Goal: Check status: Check status

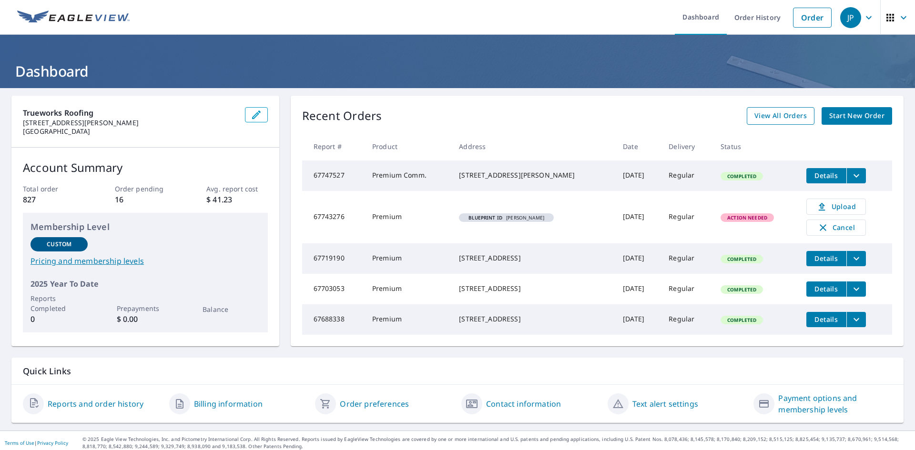
click at [793, 119] on span "View All Orders" at bounding box center [780, 116] width 52 height 12
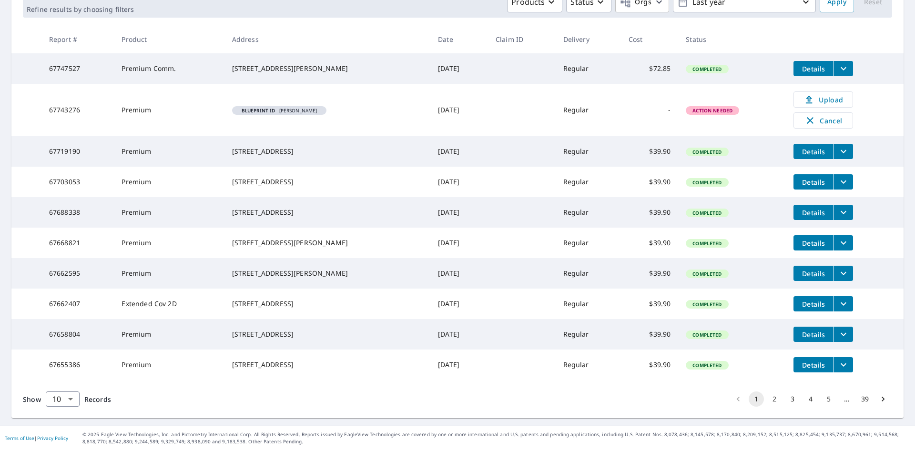
scroll to position [192, 0]
click at [768, 401] on button "2" at bounding box center [774, 399] width 15 height 15
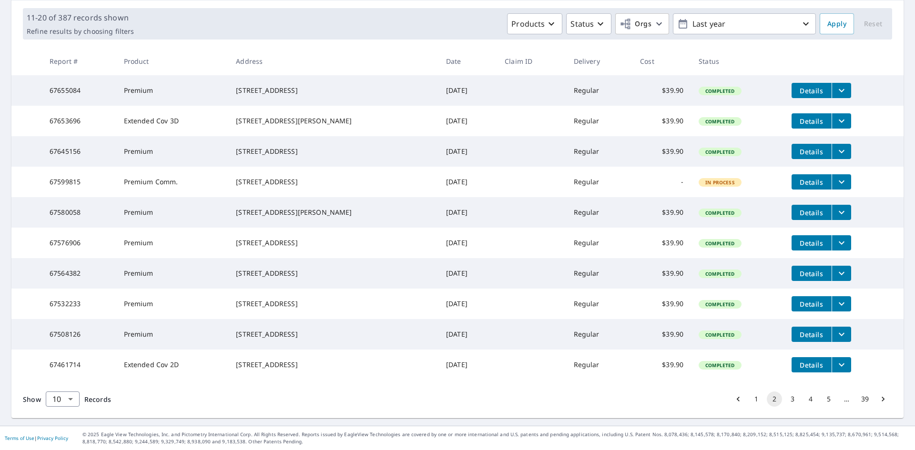
scroll to position [174, 0]
click at [749, 396] on button "1" at bounding box center [756, 399] width 15 height 15
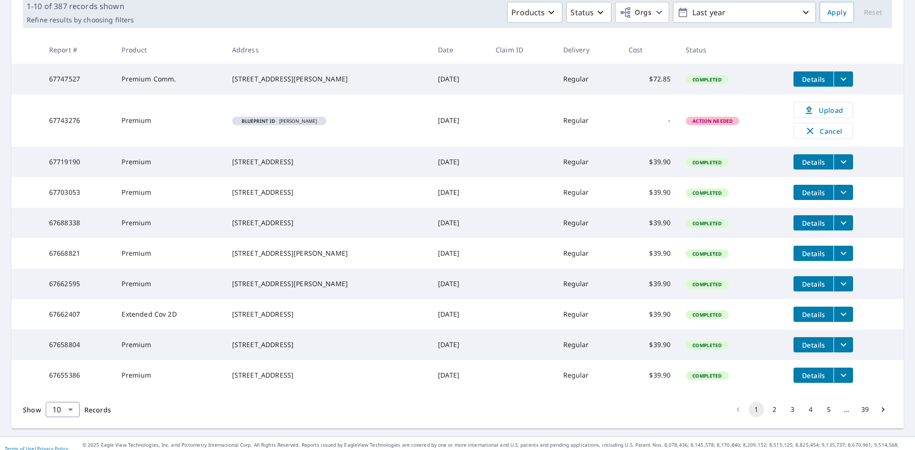
scroll to position [192, 0]
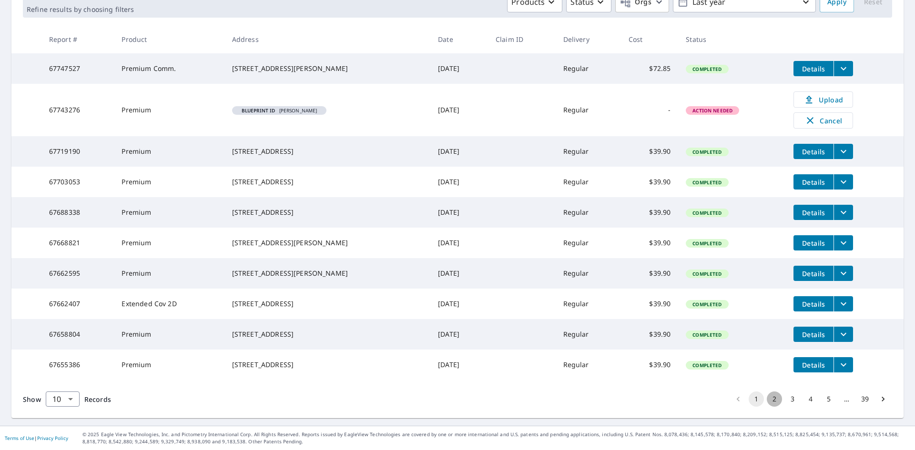
click at [767, 402] on button "2" at bounding box center [774, 399] width 15 height 15
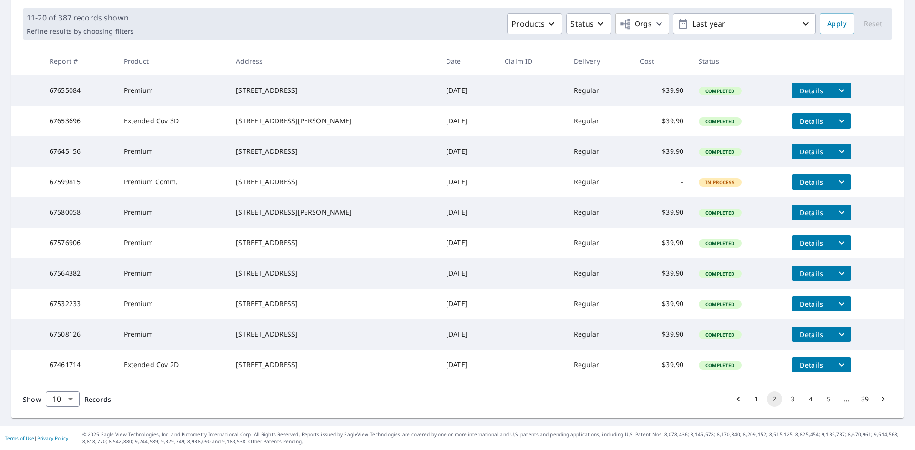
scroll to position [174, 0]
click at [786, 397] on button "3" at bounding box center [792, 399] width 15 height 15
